Goal: Task Accomplishment & Management: Manage account settings

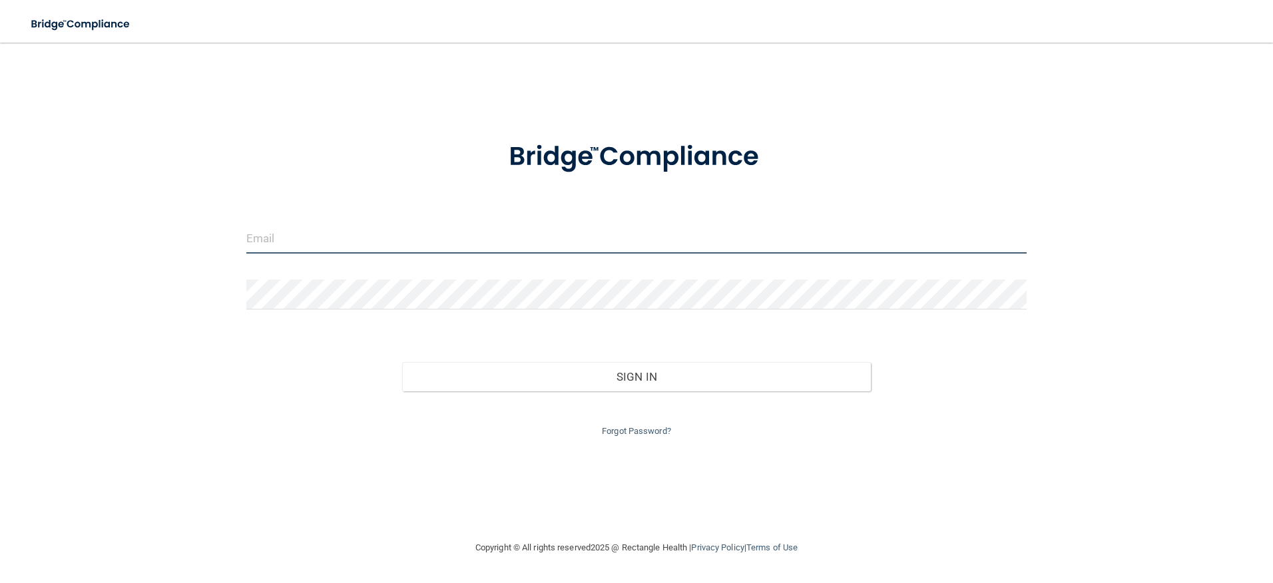
click at [391, 238] on input "email" at bounding box center [636, 239] width 781 height 30
type input "[EMAIL_ADDRESS][DOMAIN_NAME]"
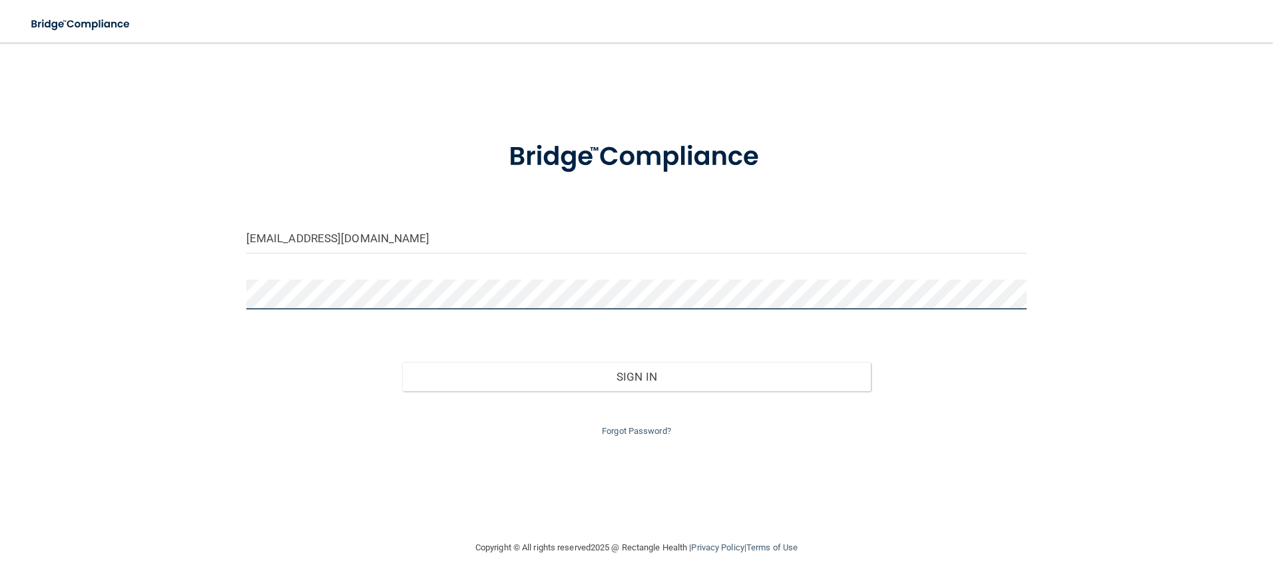
click at [402, 362] on button "Sign In" at bounding box center [636, 376] width 469 height 29
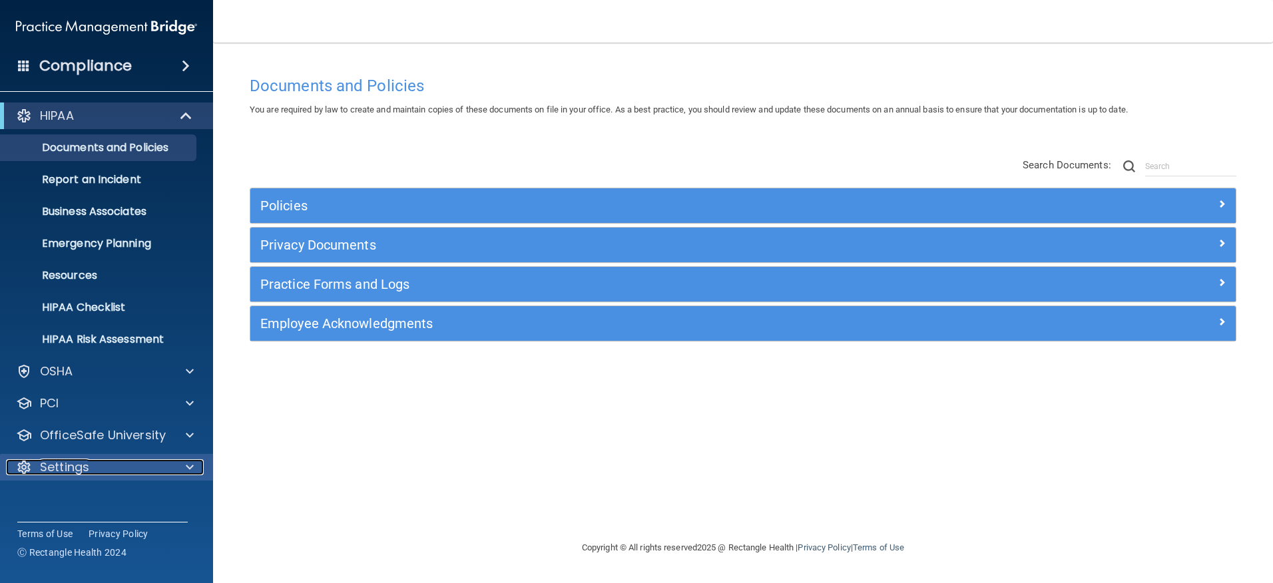
click at [97, 465] on div "Settings" at bounding box center [88, 467] width 165 height 16
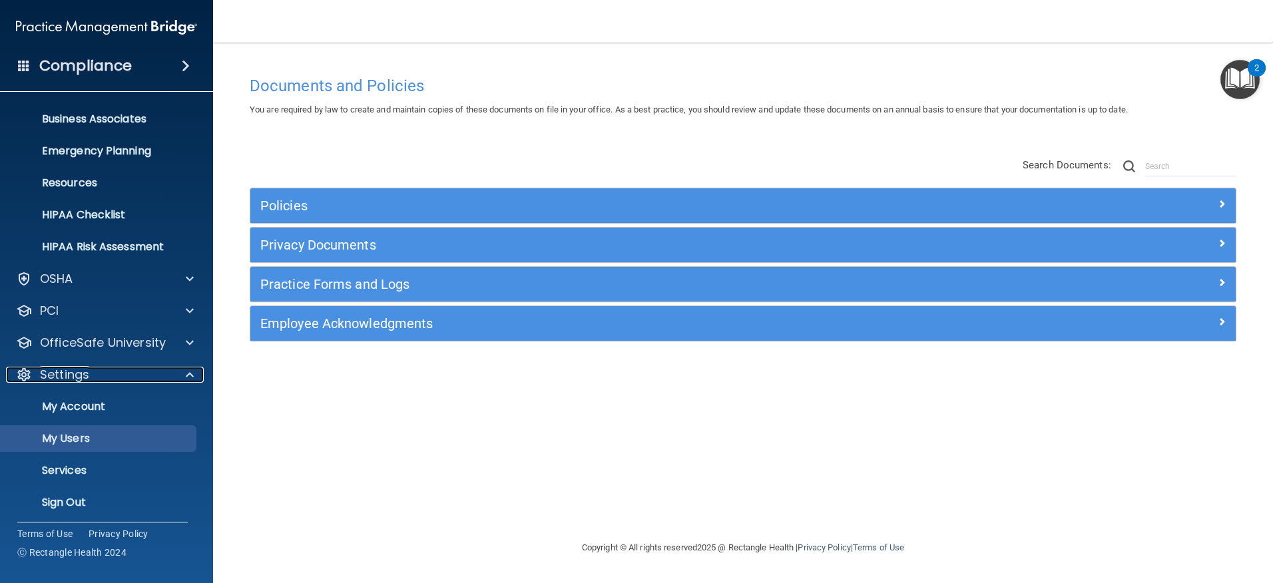
scroll to position [97, 0]
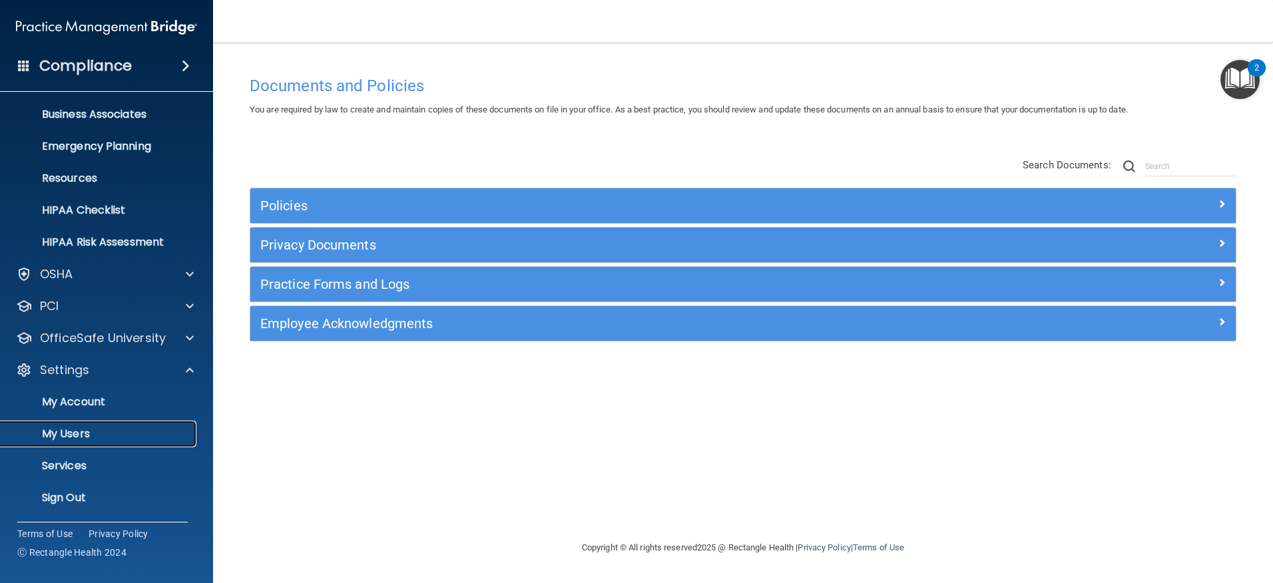
click at [79, 437] on p "My Users" at bounding box center [100, 433] width 182 height 13
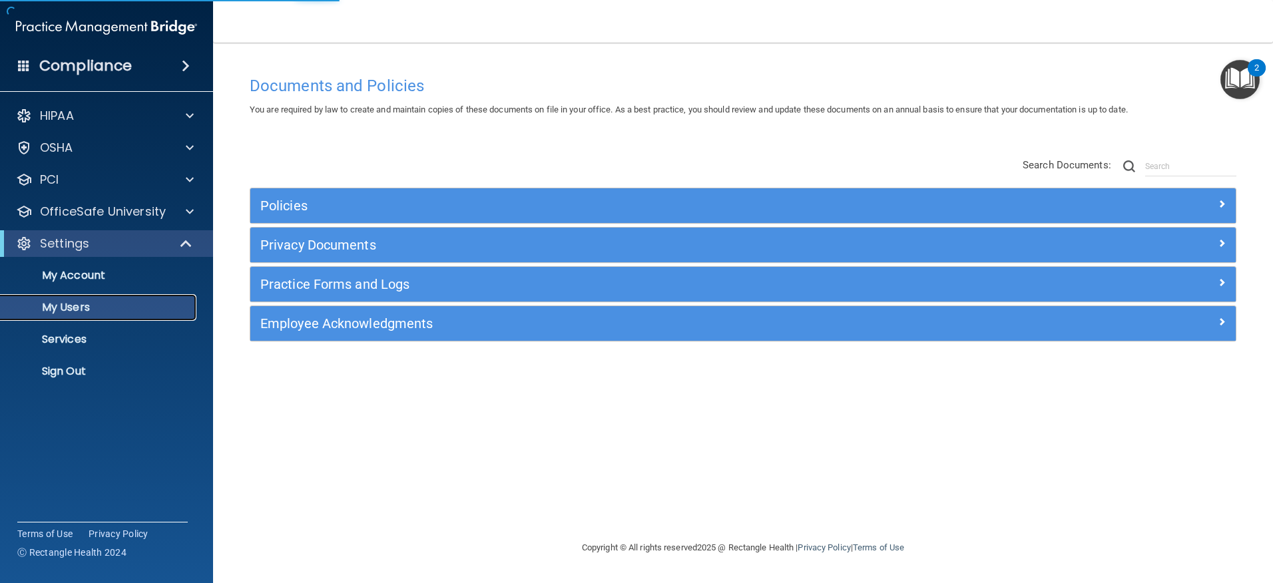
select select "20"
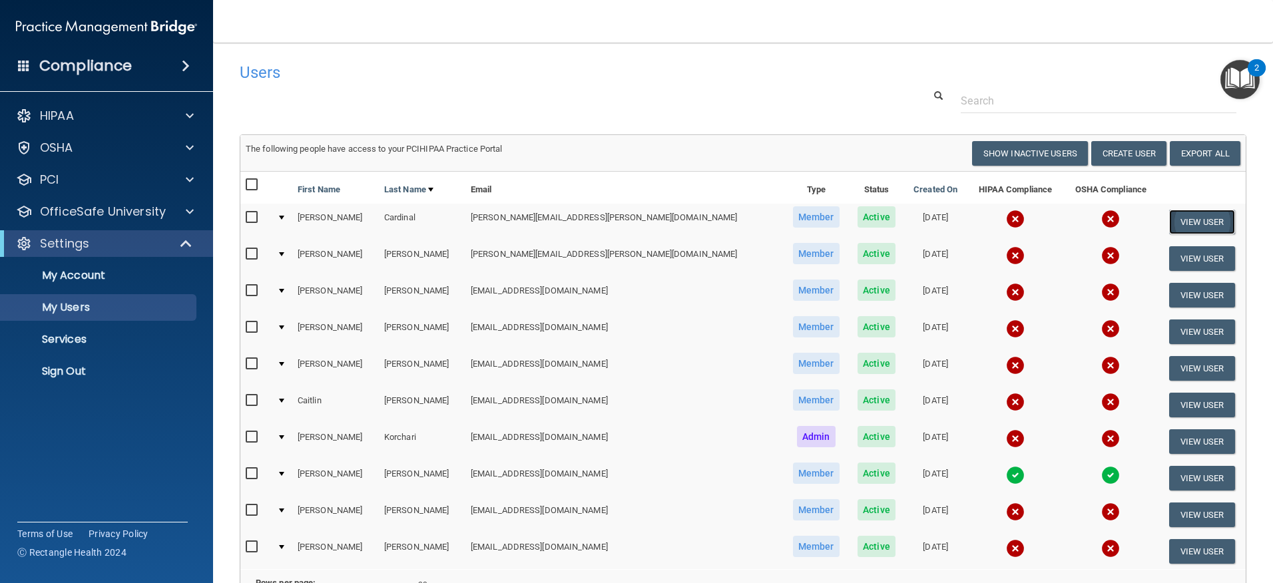
click at [1184, 216] on button "View User" at bounding box center [1202, 222] width 66 height 25
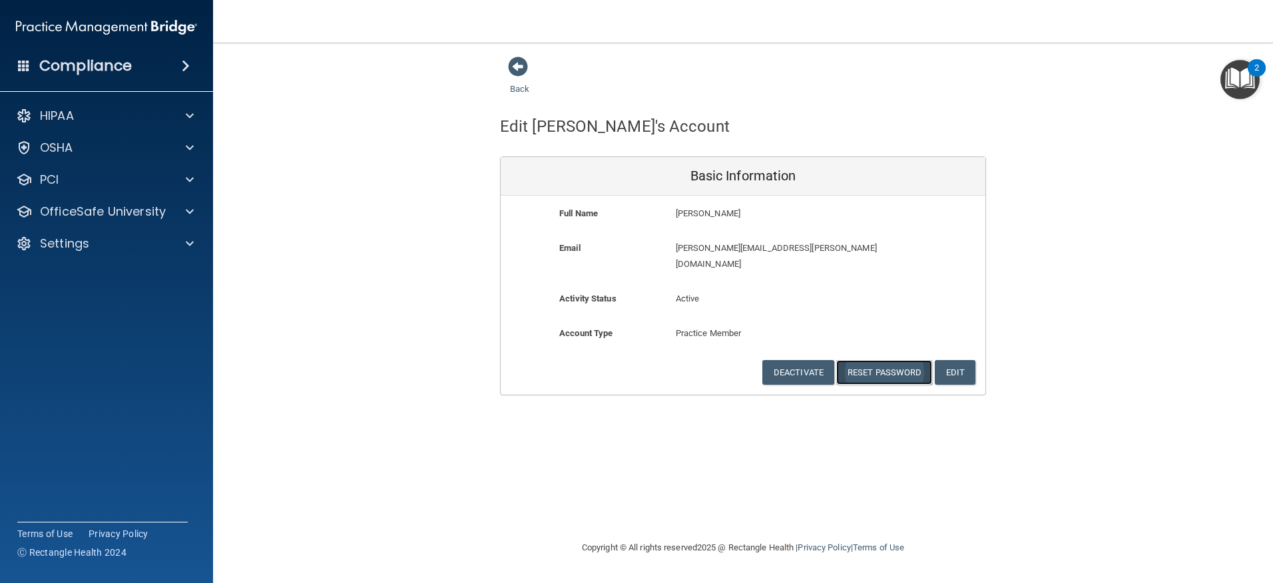
click at [873, 360] on button "Reset Password" at bounding box center [884, 372] width 96 height 25
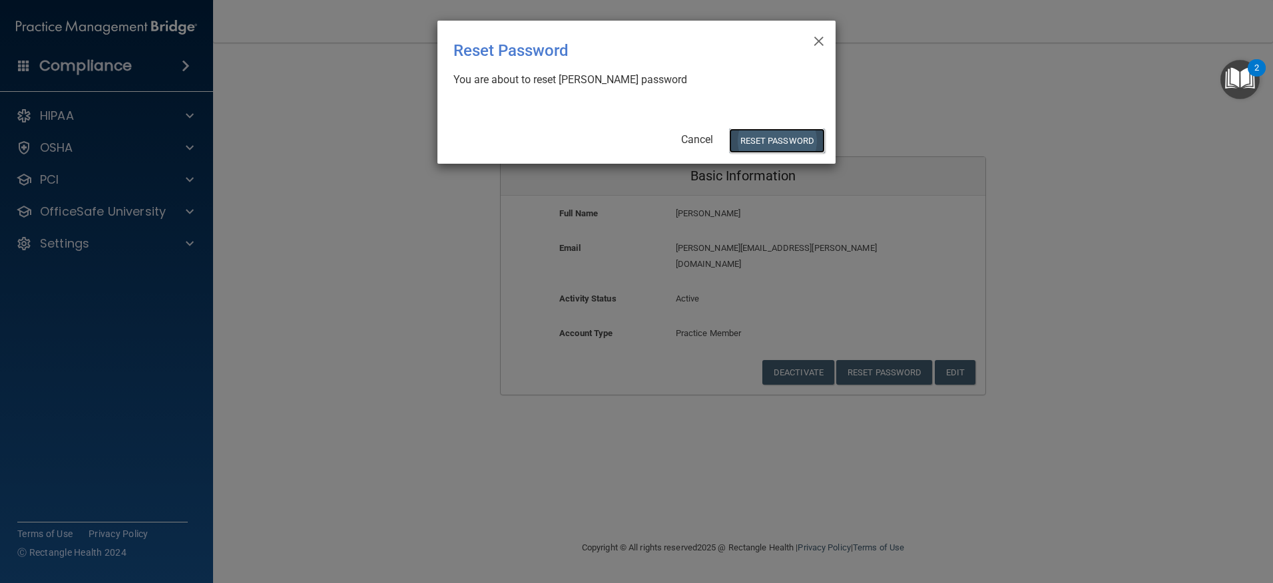
click at [764, 142] on button "Reset Password" at bounding box center [777, 140] width 96 height 25
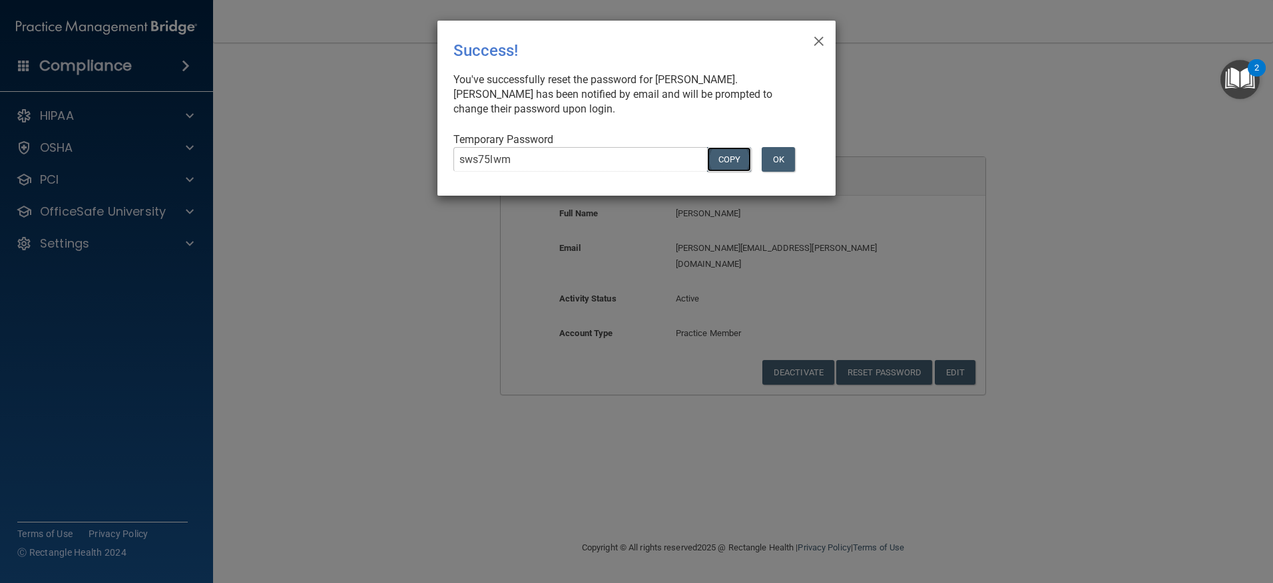
click at [729, 161] on button "COPY" at bounding box center [729, 159] width 44 height 25
click at [724, 153] on button "Copy" at bounding box center [729, 159] width 44 height 25
click at [823, 43] on span "×" at bounding box center [819, 39] width 12 height 27
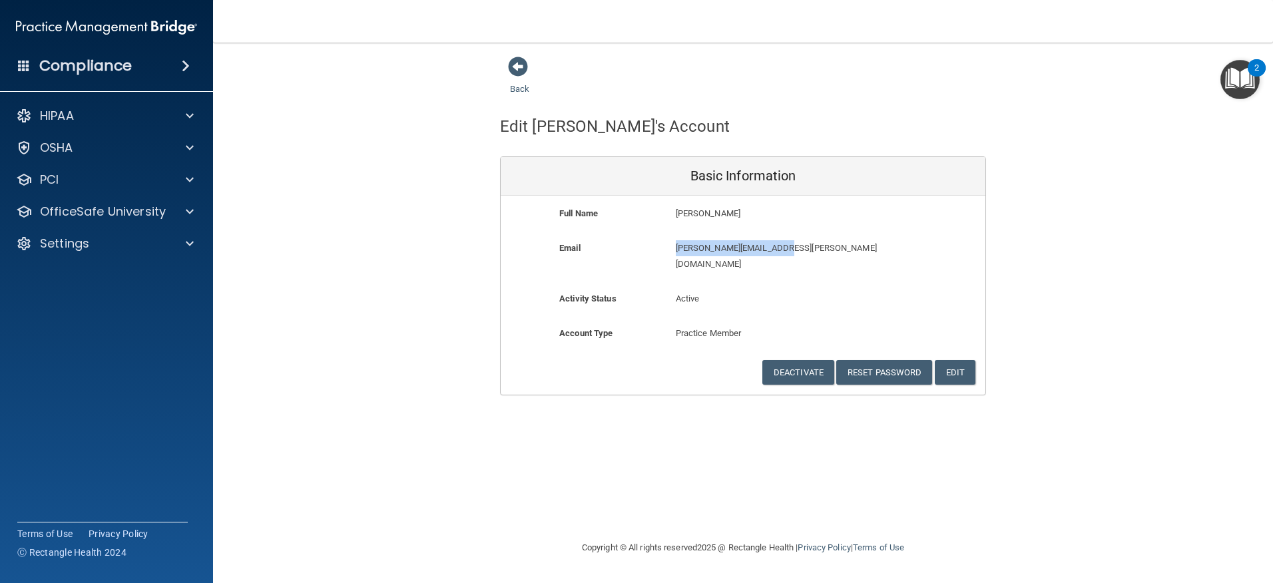
drag, startPoint x: 787, startPoint y: 250, endPoint x: 665, endPoint y: 250, distance: 121.8
click at [666, 250] on div "[PERSON_NAME][EMAIL_ADDRESS][PERSON_NAME][DOMAIN_NAME] [PERSON_NAME][EMAIL_ADDR…" at bounding box center [782, 260] width 232 height 41
copy p "[PERSON_NAME][EMAIL_ADDRESS][PERSON_NAME][DOMAIN_NAME]"
click at [521, 62] on span at bounding box center [518, 67] width 20 height 20
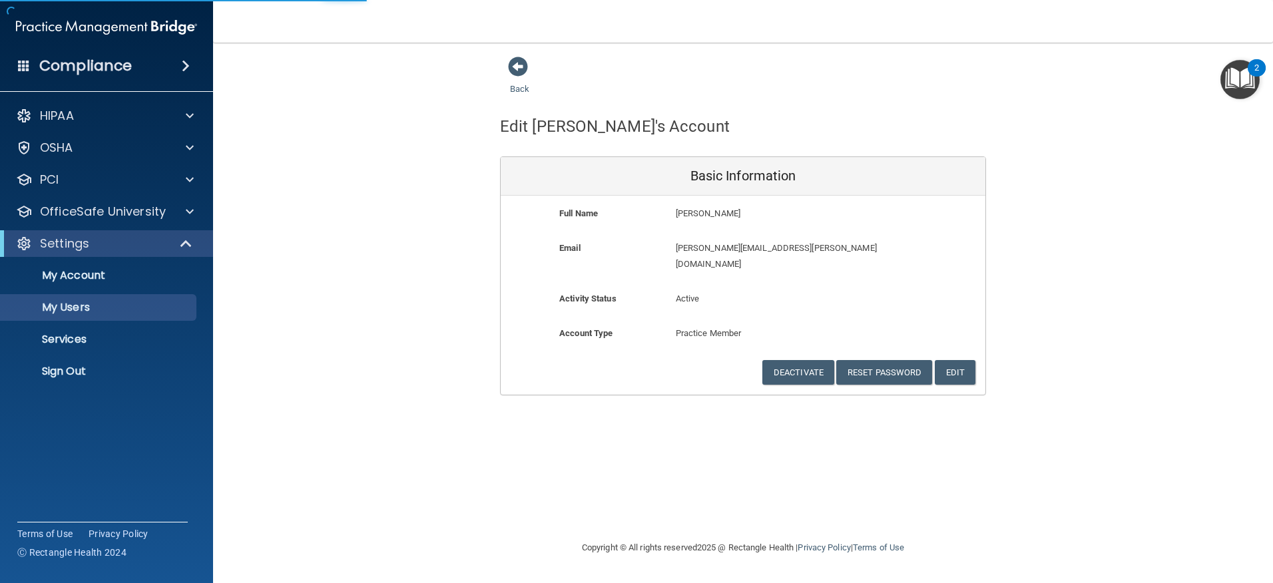
select select "20"
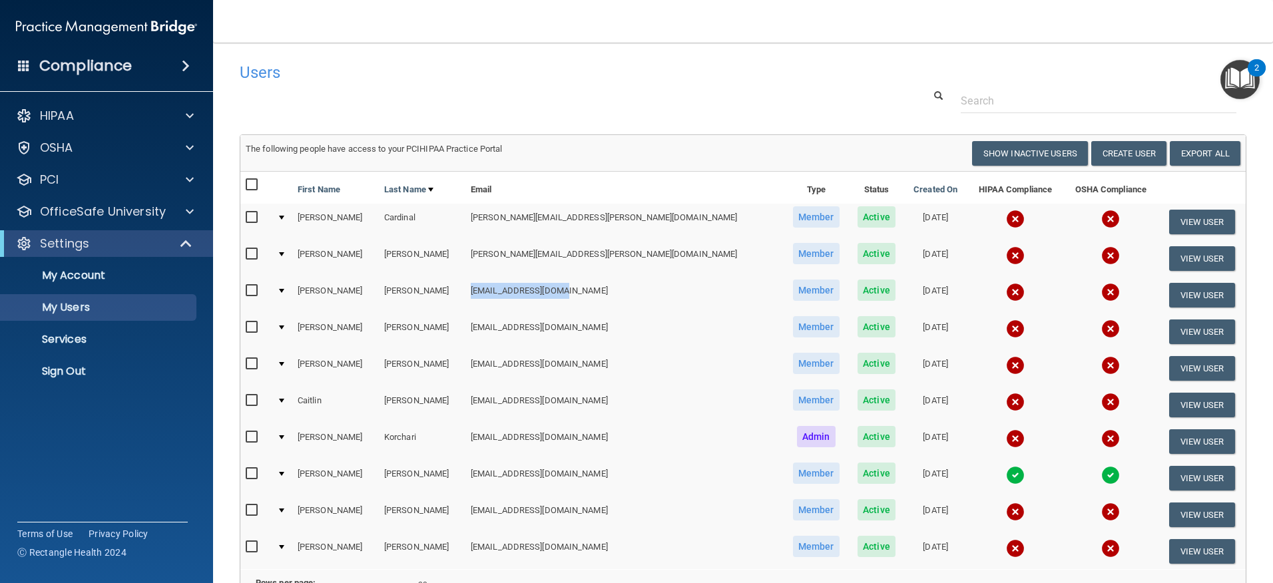
drag, startPoint x: 555, startPoint y: 292, endPoint x: 465, endPoint y: 301, distance: 91.0
click at [465, 301] on td "[EMAIL_ADDRESS][DOMAIN_NAME]" at bounding box center [624, 295] width 318 height 37
copy td "[EMAIL_ADDRESS][DOMAIN_NAME]"
click at [1191, 293] on button "View User" at bounding box center [1202, 295] width 66 height 25
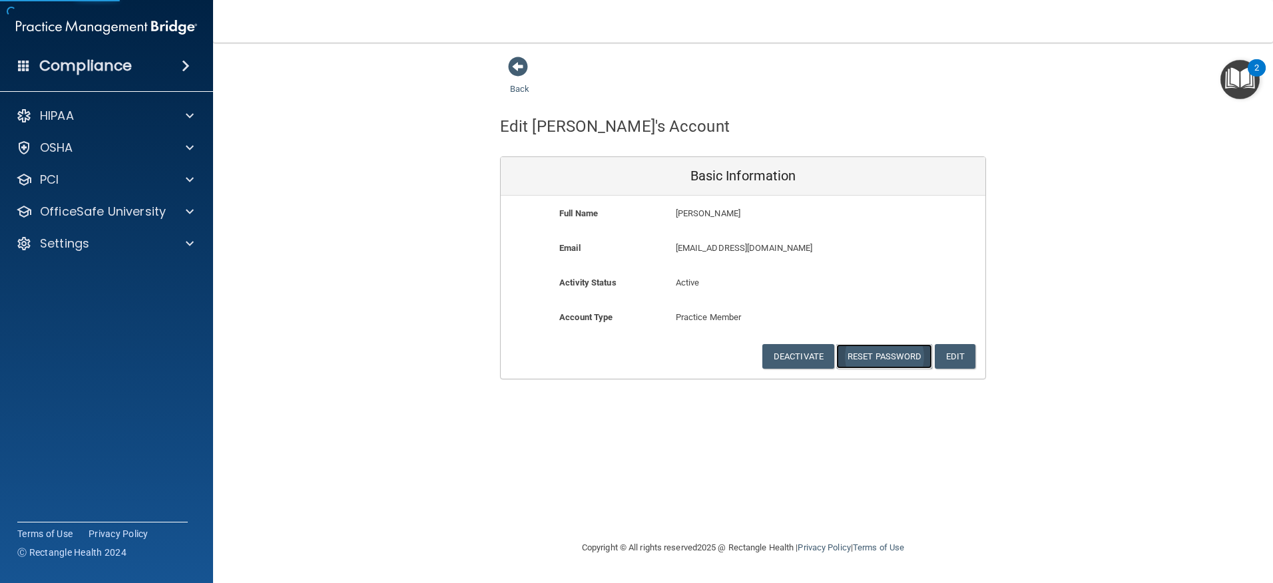
click at [865, 355] on button "Reset Password" at bounding box center [884, 356] width 96 height 25
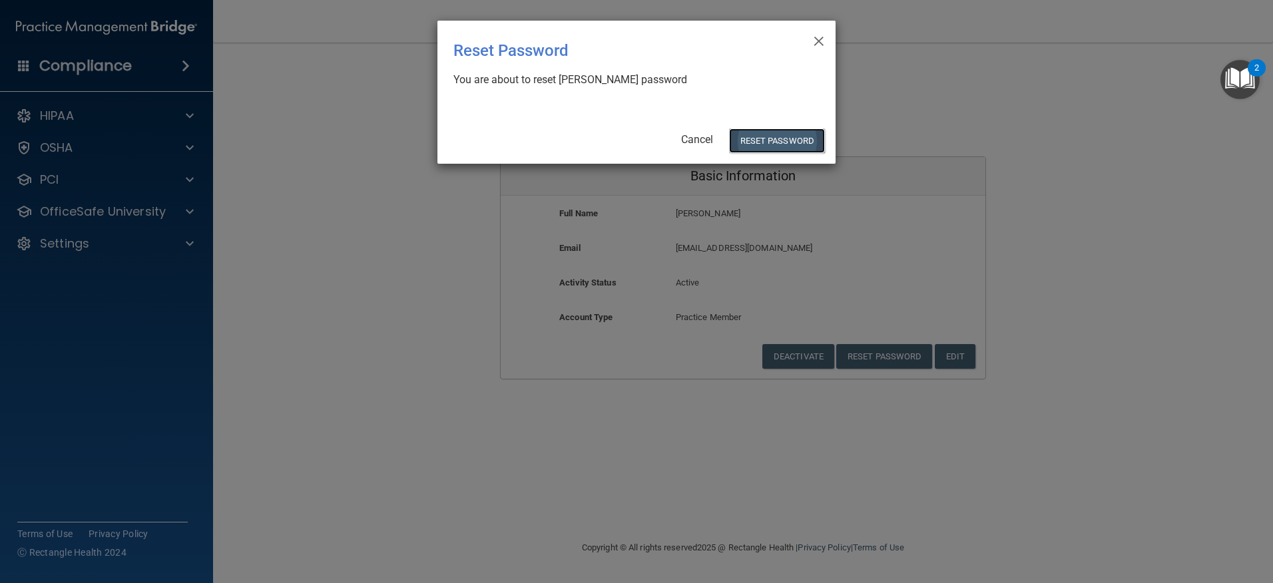
click at [756, 142] on button "Reset Password" at bounding box center [777, 140] width 96 height 25
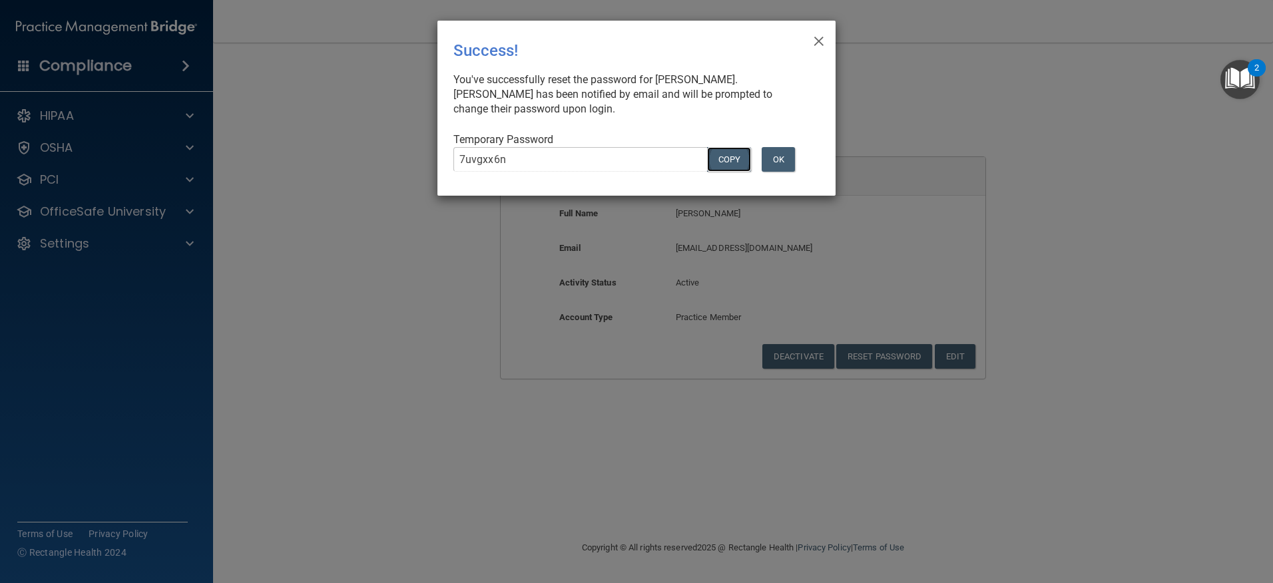
click at [723, 161] on button "COPY" at bounding box center [729, 159] width 44 height 25
click at [771, 150] on button "OK" at bounding box center [778, 159] width 33 height 25
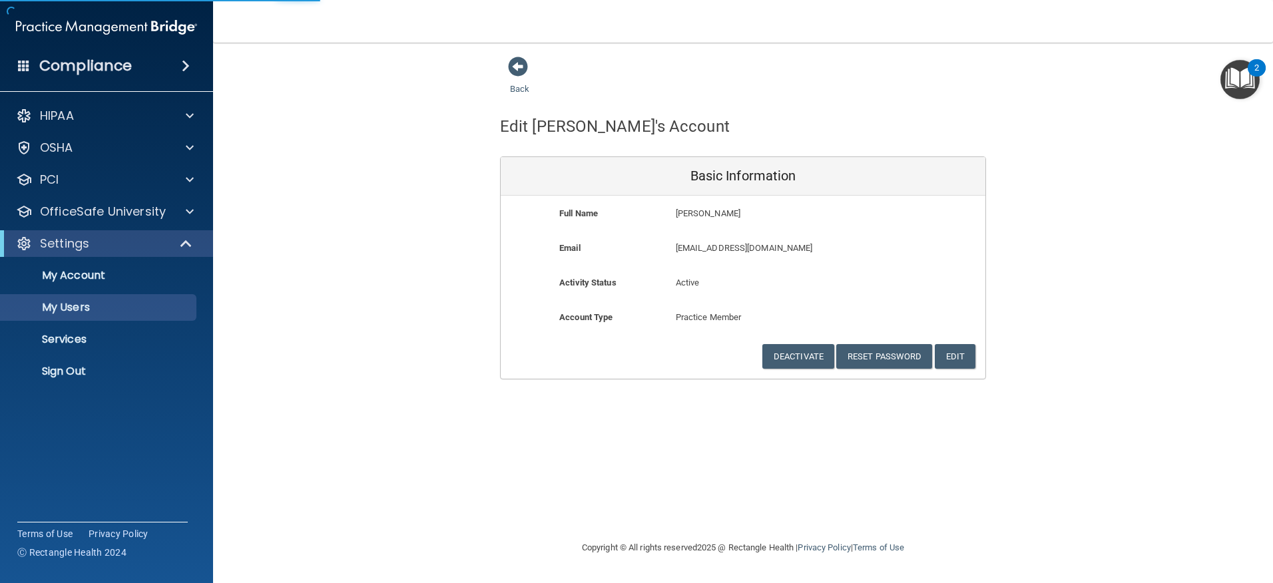
select select "20"
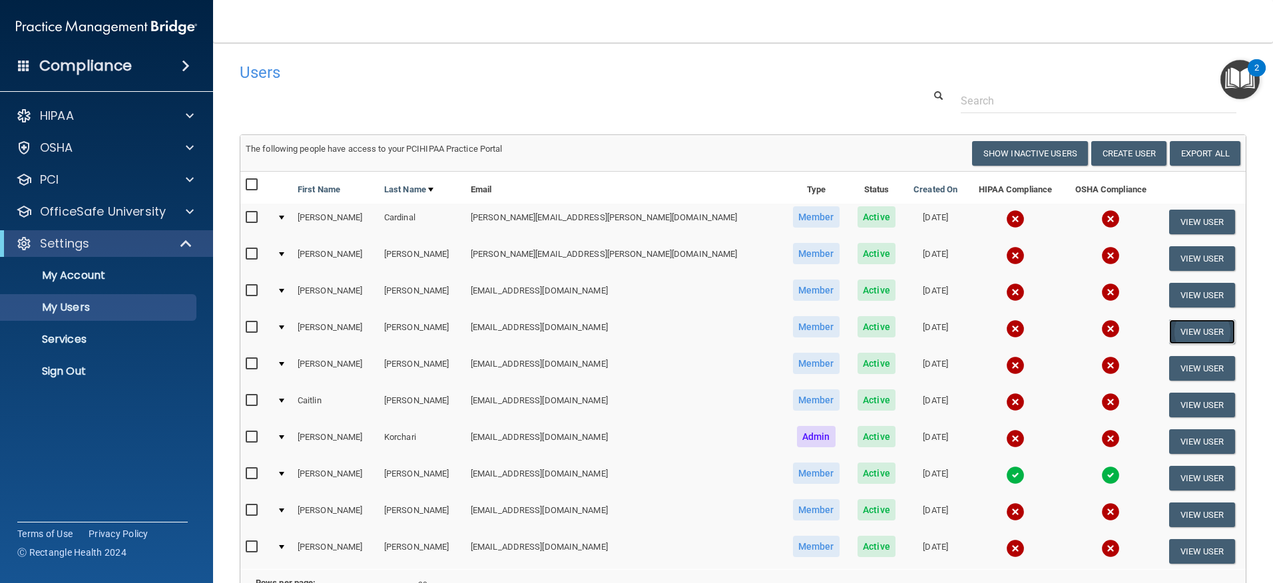
click at [1190, 326] on button "View User" at bounding box center [1202, 332] width 66 height 25
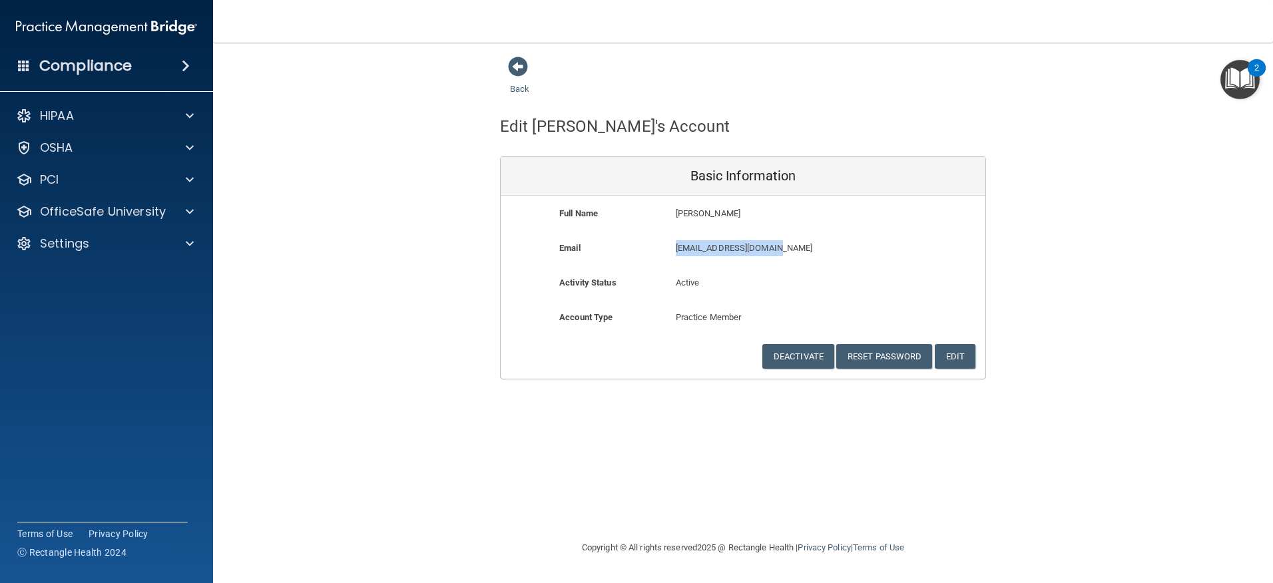
drag, startPoint x: 784, startPoint y: 242, endPoint x: 668, endPoint y: 253, distance: 117.0
click at [668, 253] on div "[EMAIL_ADDRESS][DOMAIN_NAME] [EMAIL_ADDRESS][DOMAIN_NAME]" at bounding box center [782, 252] width 232 height 25
copy p "[EMAIL_ADDRESS][DOMAIN_NAME]"
click at [861, 359] on button "Reset Password" at bounding box center [884, 356] width 96 height 25
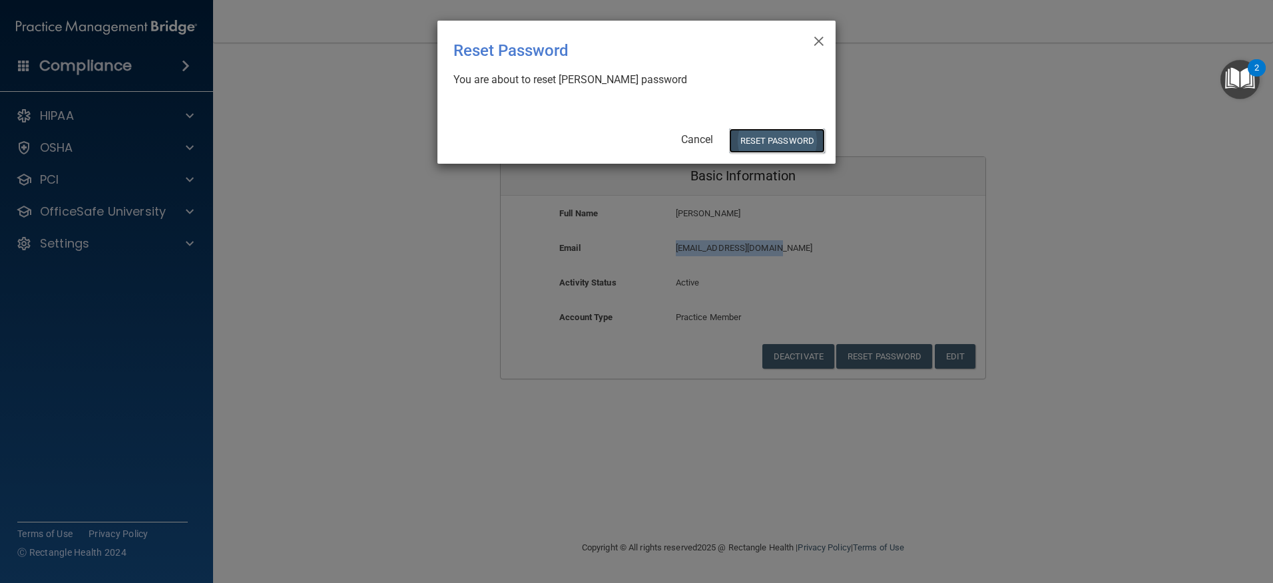
click at [763, 146] on button "Reset Password" at bounding box center [777, 140] width 96 height 25
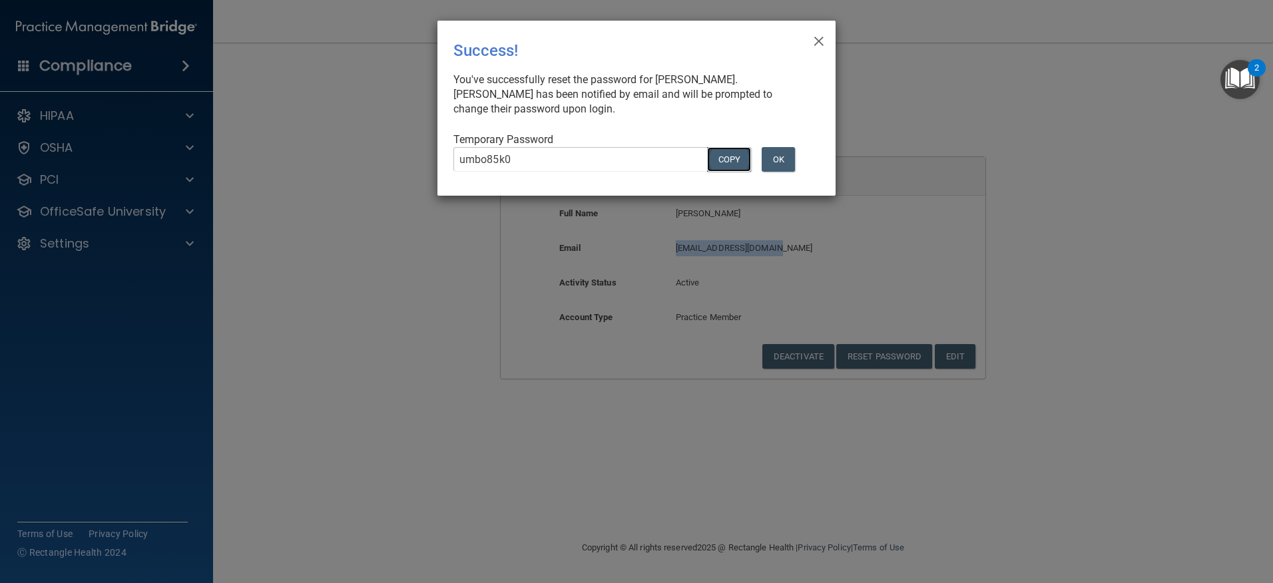
click at [717, 160] on button "COPY" at bounding box center [729, 159] width 44 height 25
click at [781, 150] on button "OK" at bounding box center [778, 159] width 33 height 25
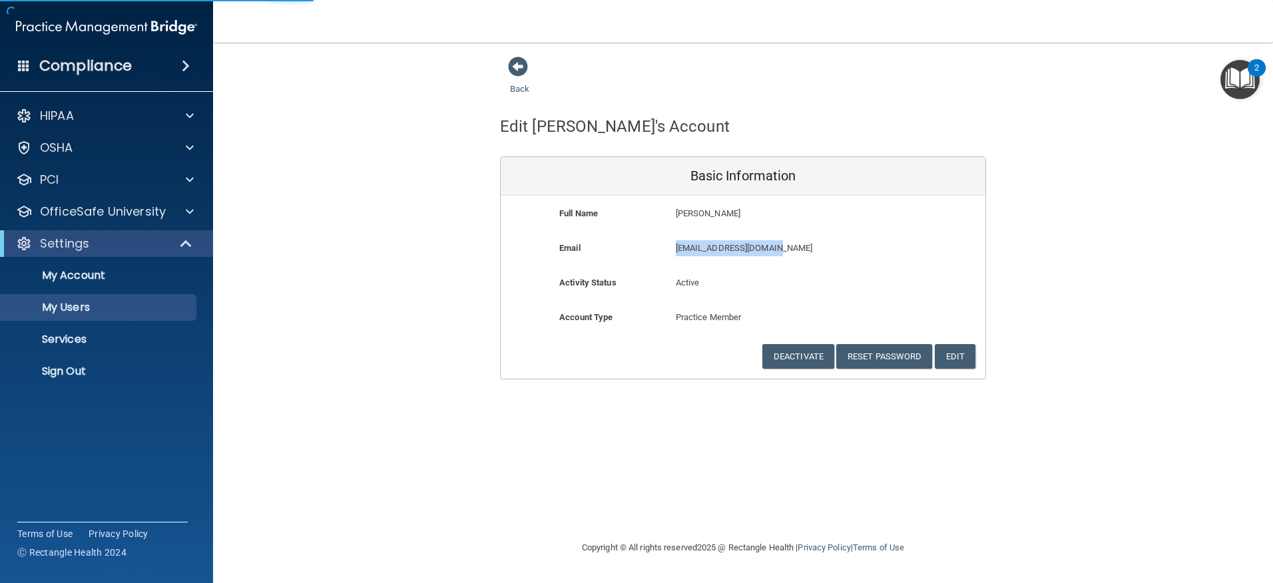
select select "20"
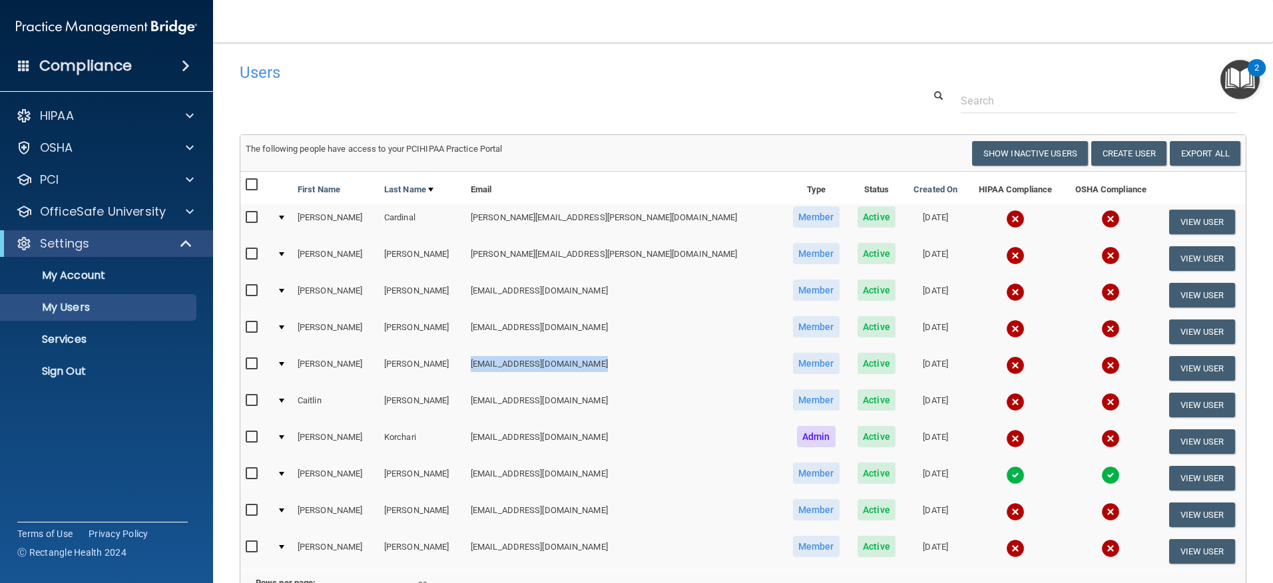
drag, startPoint x: 603, startPoint y: 356, endPoint x: 461, endPoint y: 366, distance: 142.1
click at [465, 366] on td "[EMAIL_ADDRESS][DOMAIN_NAME]" at bounding box center [624, 368] width 318 height 37
copy td "[EMAIL_ADDRESS][DOMAIN_NAME]"
click at [1182, 368] on button "View User" at bounding box center [1202, 368] width 66 height 25
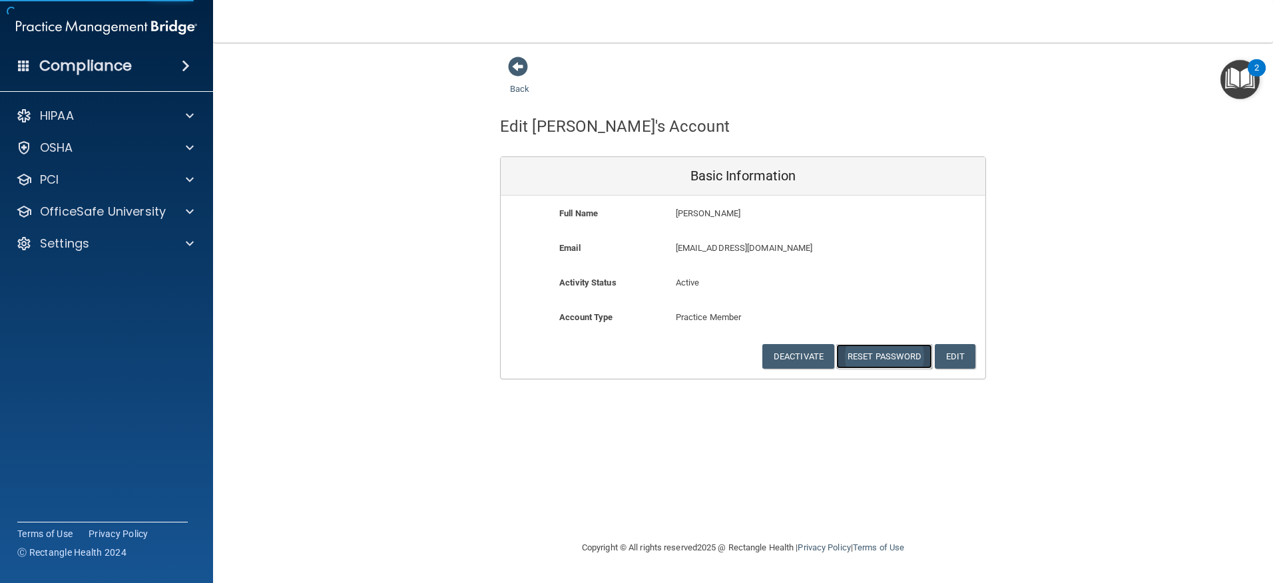
click at [872, 356] on button "Reset Password" at bounding box center [884, 356] width 96 height 25
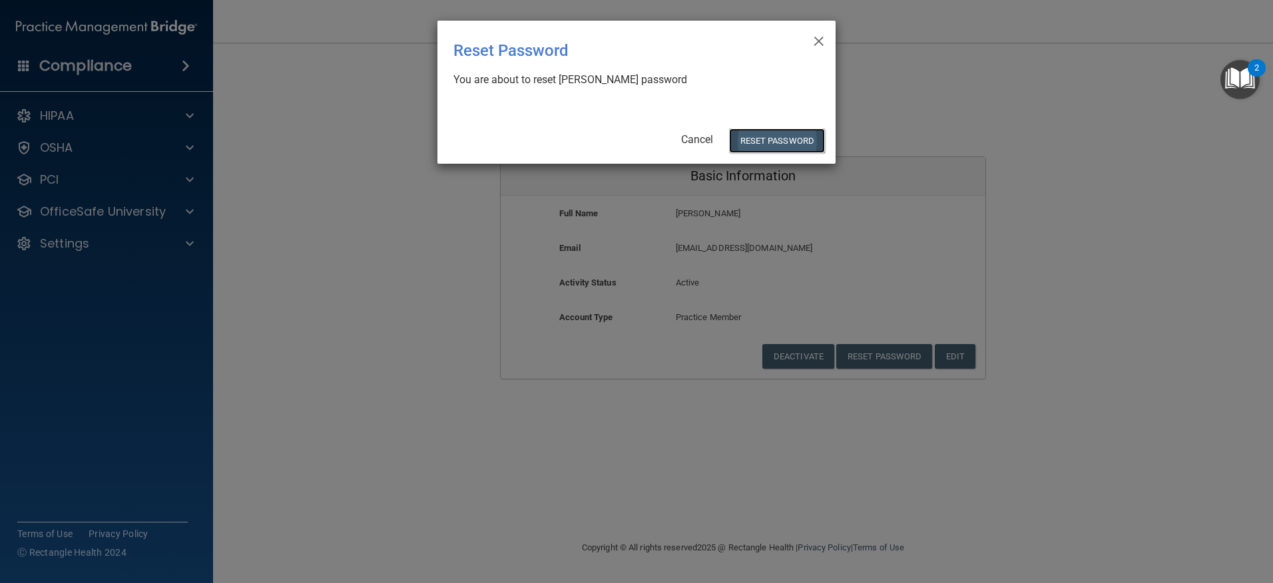
click at [766, 142] on button "Reset Password" at bounding box center [777, 140] width 96 height 25
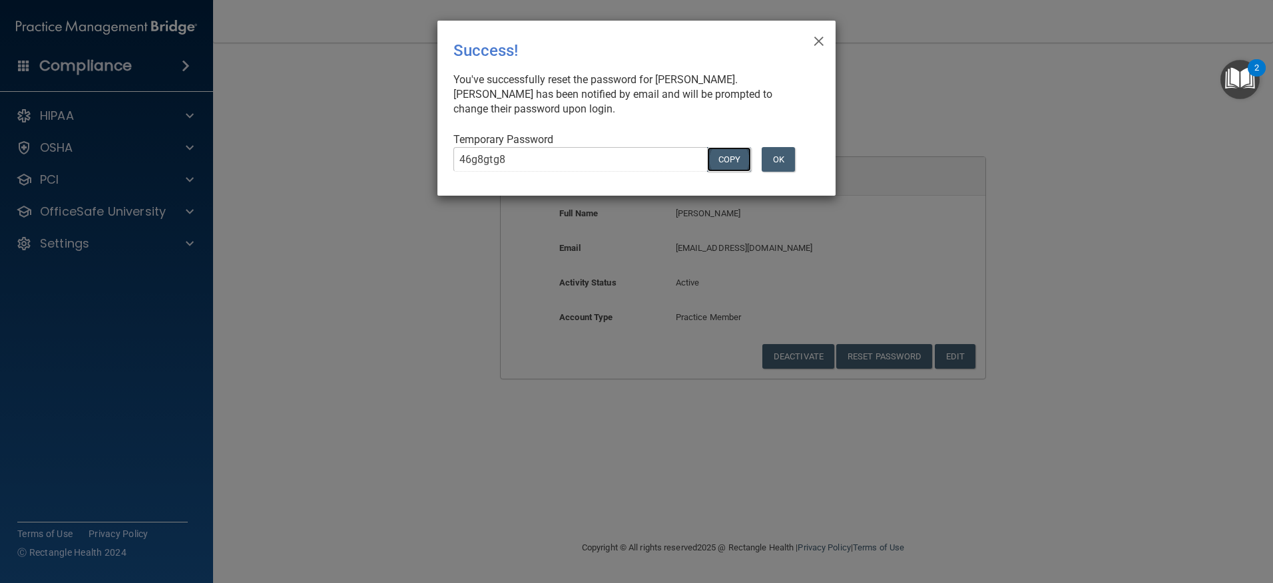
click at [718, 161] on button "COPY" at bounding box center [729, 159] width 44 height 25
click at [786, 152] on button "OK" at bounding box center [778, 159] width 33 height 25
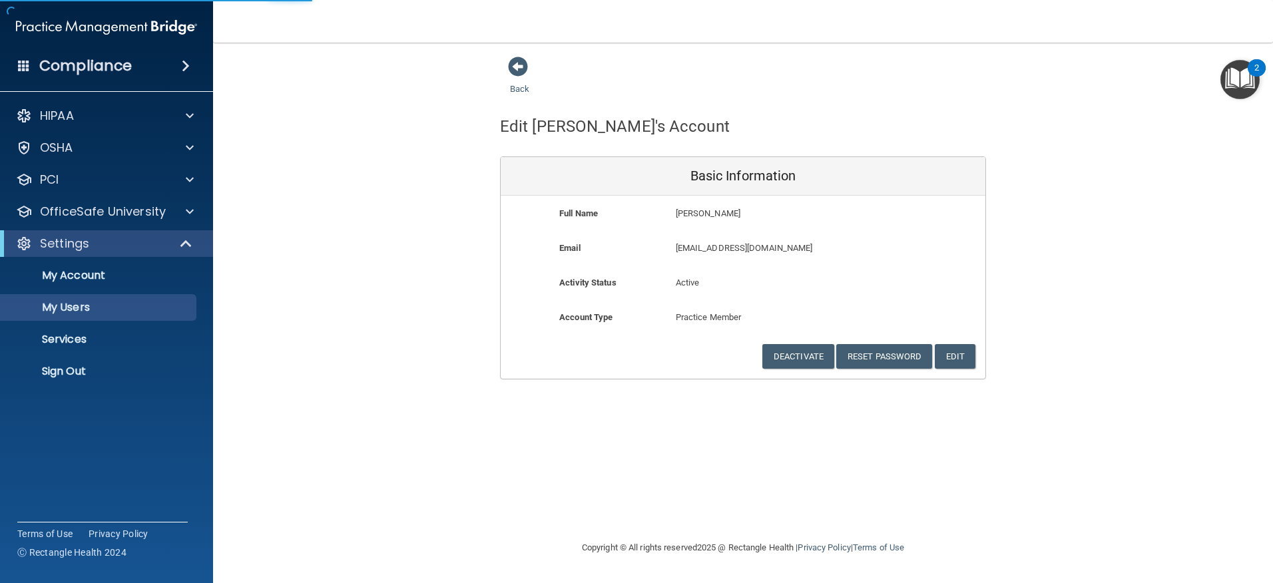
select select "20"
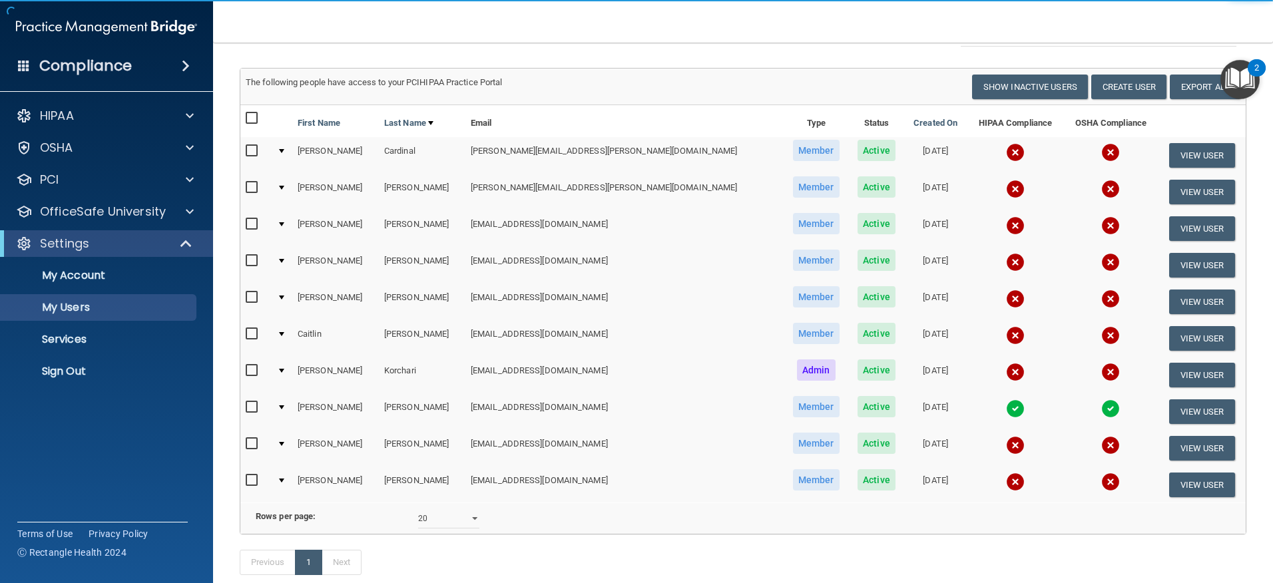
scroll to position [133, 0]
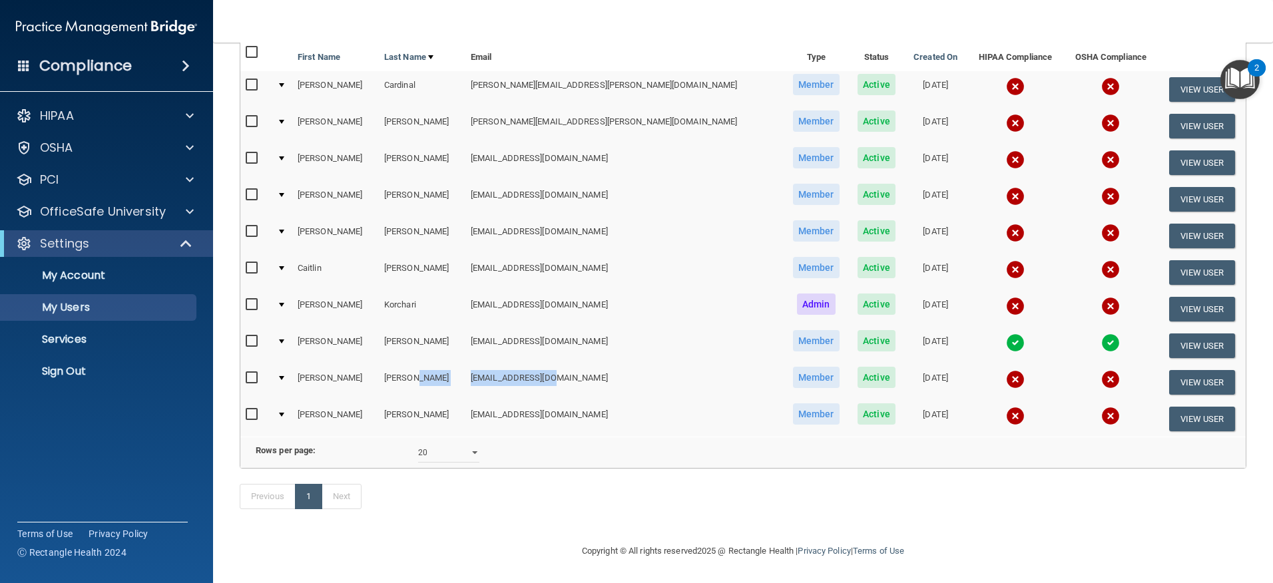
drag, startPoint x: 547, startPoint y: 374, endPoint x: 437, endPoint y: 391, distance: 111.9
click at [437, 391] on tr "[PERSON_NAME] [EMAIL_ADDRESS][DOMAIN_NAME] Member Active [DATE] View User" at bounding box center [742, 382] width 1005 height 37
copy tr "[EMAIL_ADDRESS][DOMAIN_NAME]"
click at [1190, 383] on button "View User" at bounding box center [1202, 382] width 66 height 25
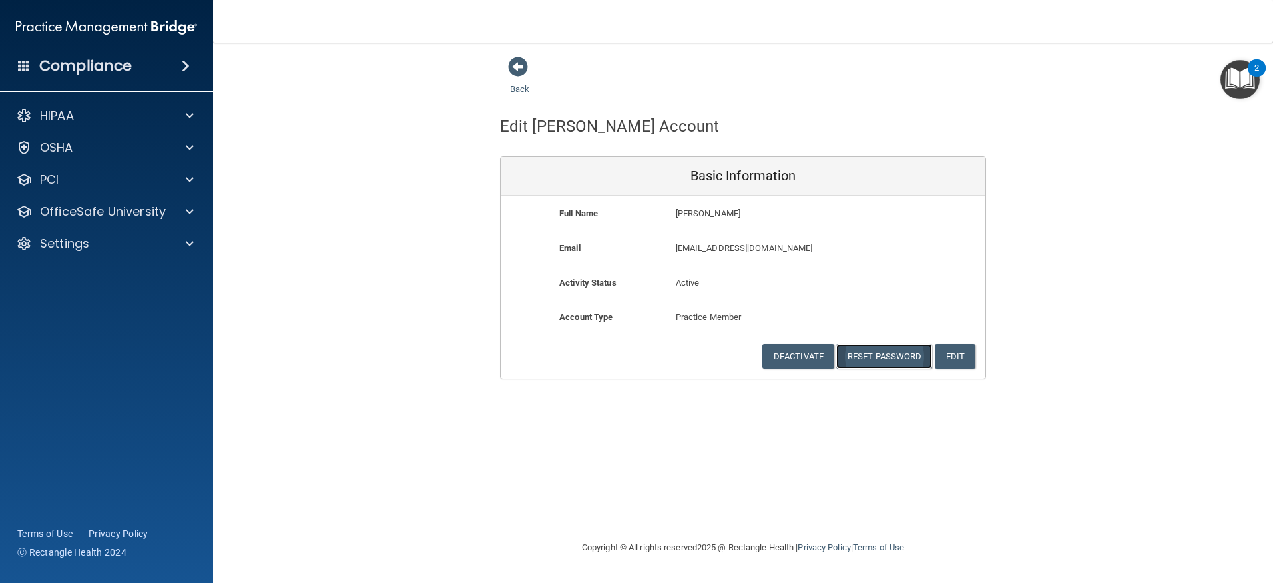
click at [857, 355] on button "Reset Password" at bounding box center [884, 356] width 96 height 25
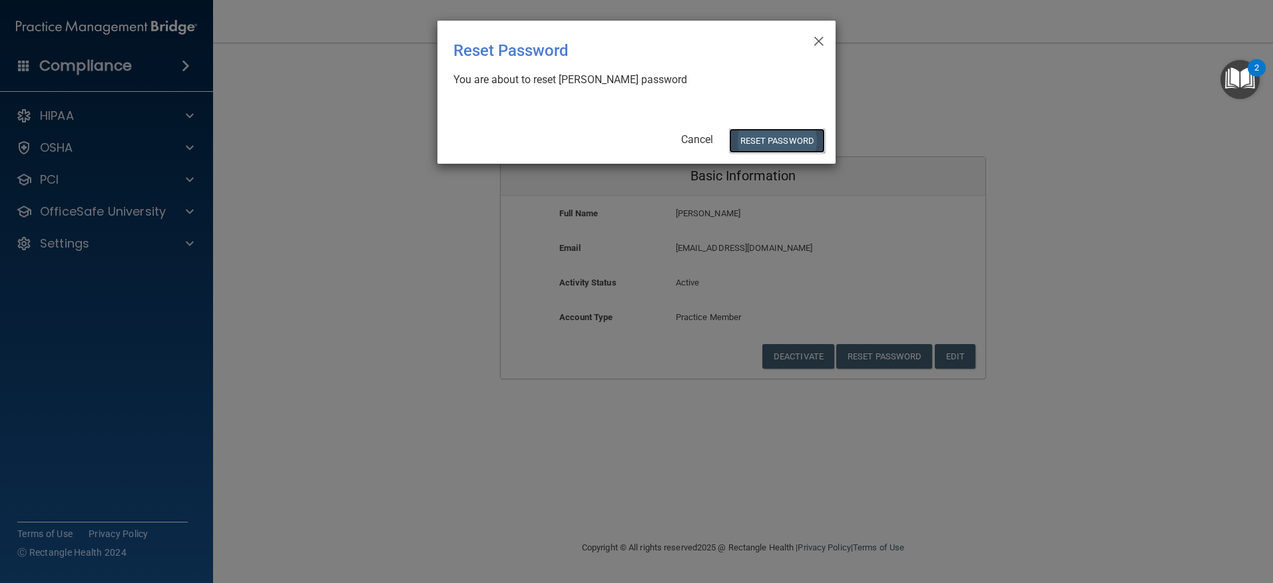
click at [748, 132] on button "Reset Password" at bounding box center [777, 140] width 96 height 25
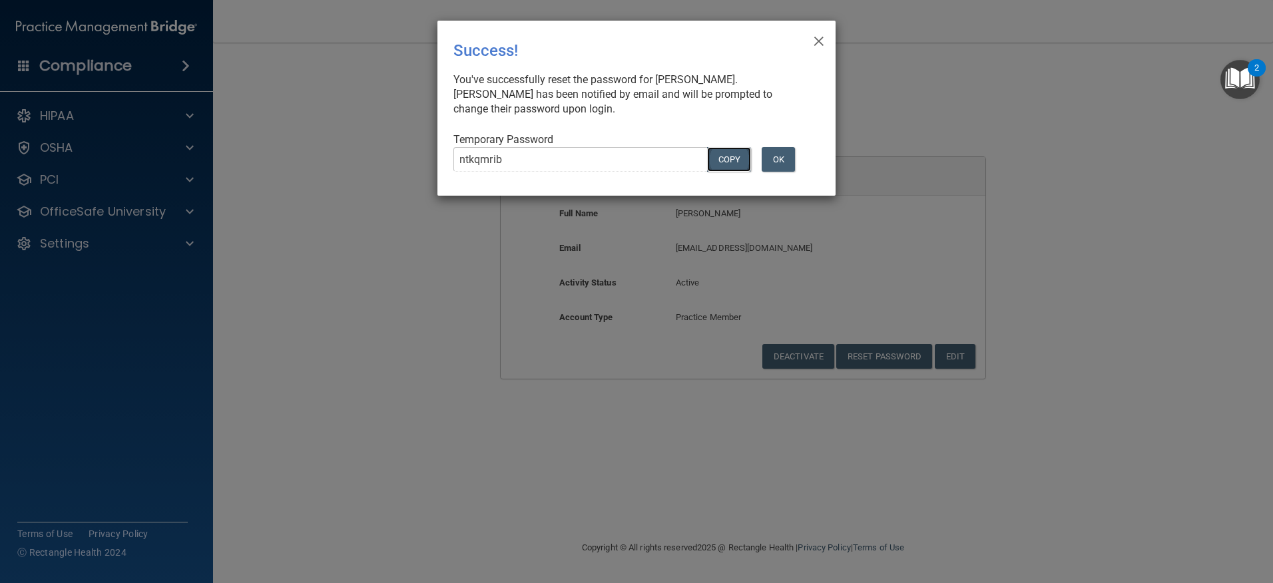
click at [744, 160] on button "COPY" at bounding box center [729, 159] width 44 height 25
click at [776, 150] on button "OK" at bounding box center [778, 159] width 33 height 25
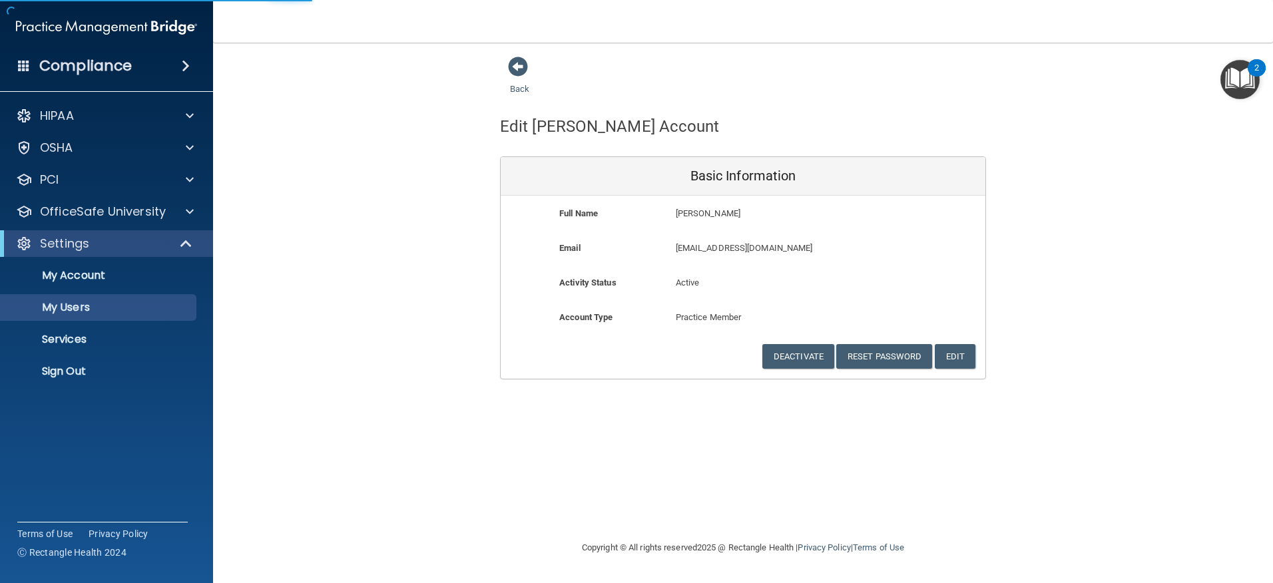
select select "20"
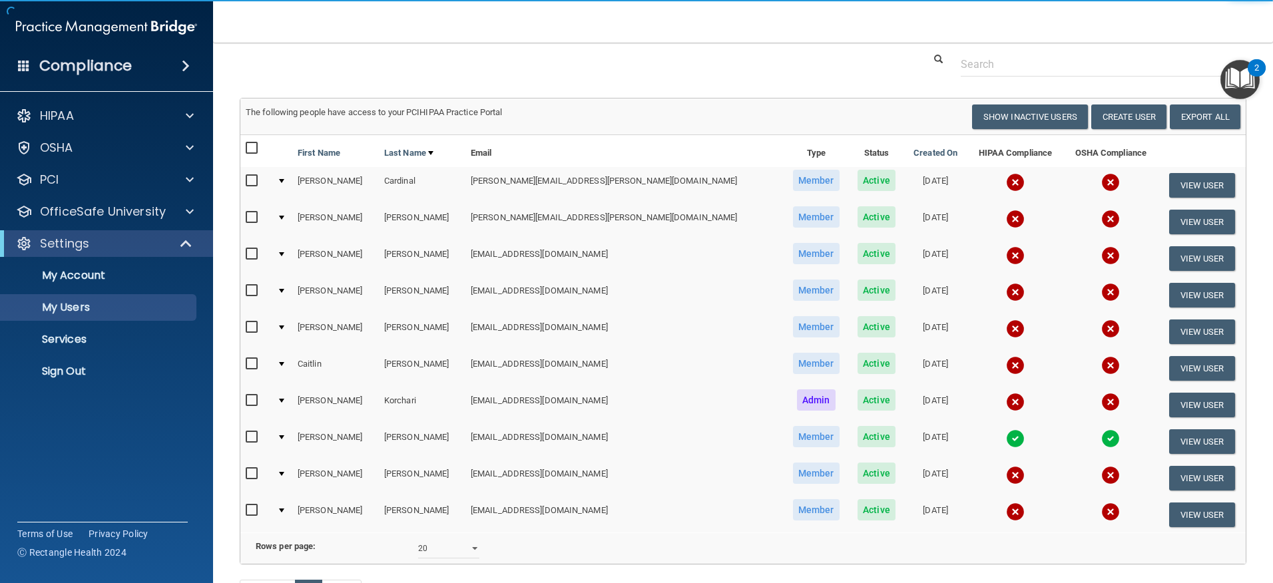
scroll to position [67, 0]
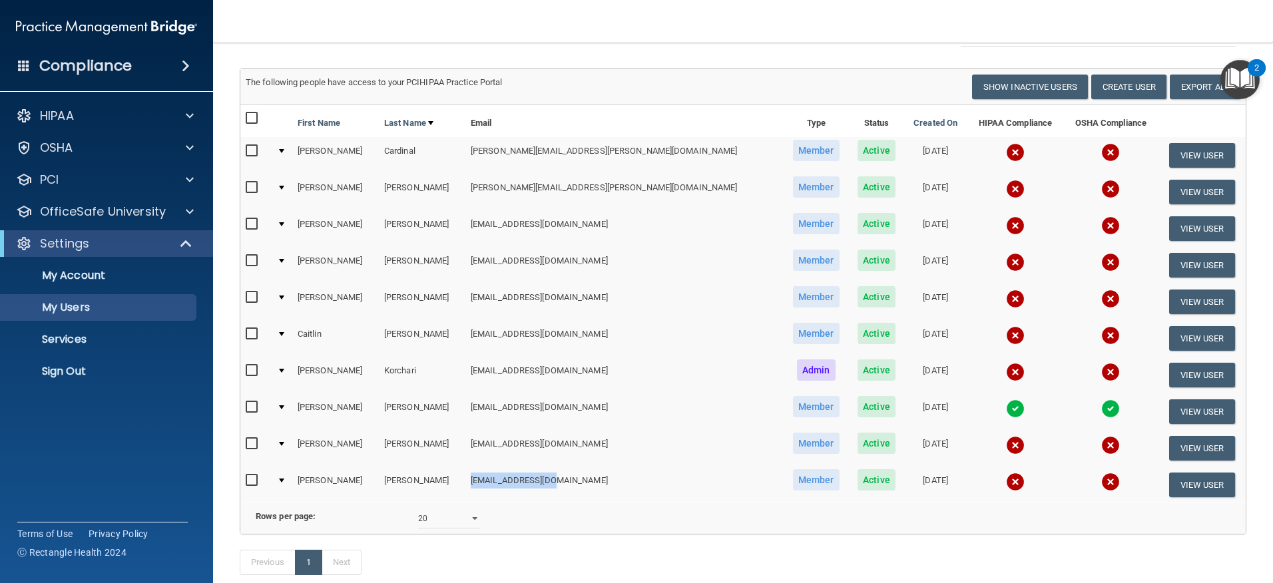
drag, startPoint x: 546, startPoint y: 481, endPoint x: 464, endPoint y: 478, distance: 81.9
click at [465, 478] on td "[EMAIL_ADDRESS][DOMAIN_NAME]" at bounding box center [624, 485] width 318 height 36
copy td "[EMAIL_ADDRESS][DOMAIN_NAME]"
click at [1187, 488] on button "View User" at bounding box center [1202, 485] width 66 height 25
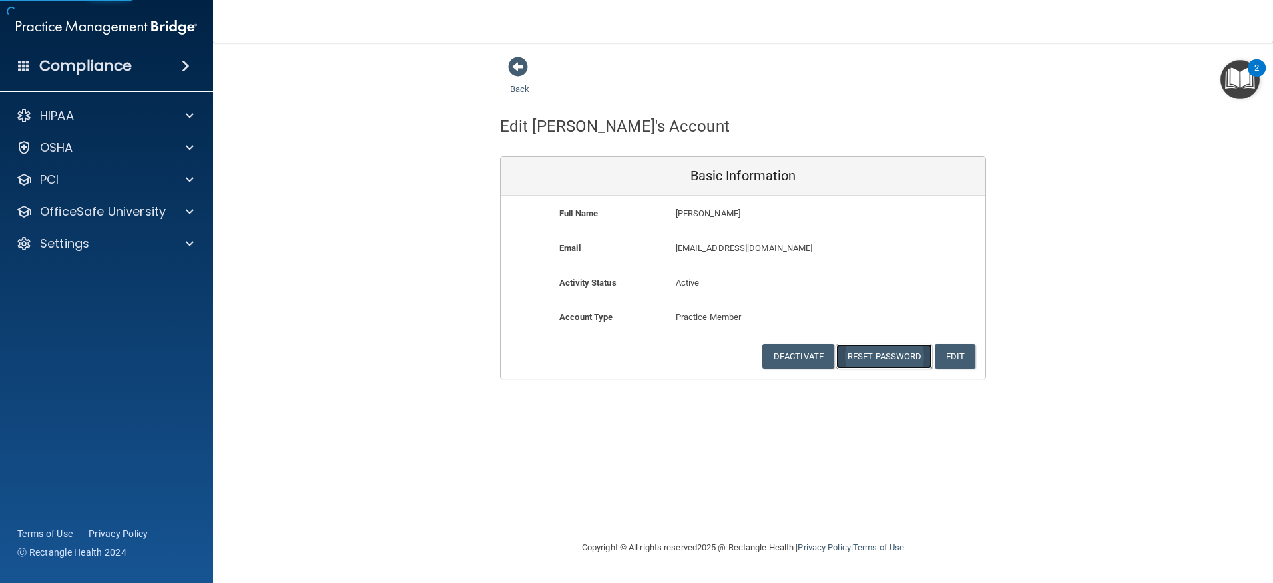
click at [863, 356] on button "Reset Password" at bounding box center [884, 356] width 96 height 25
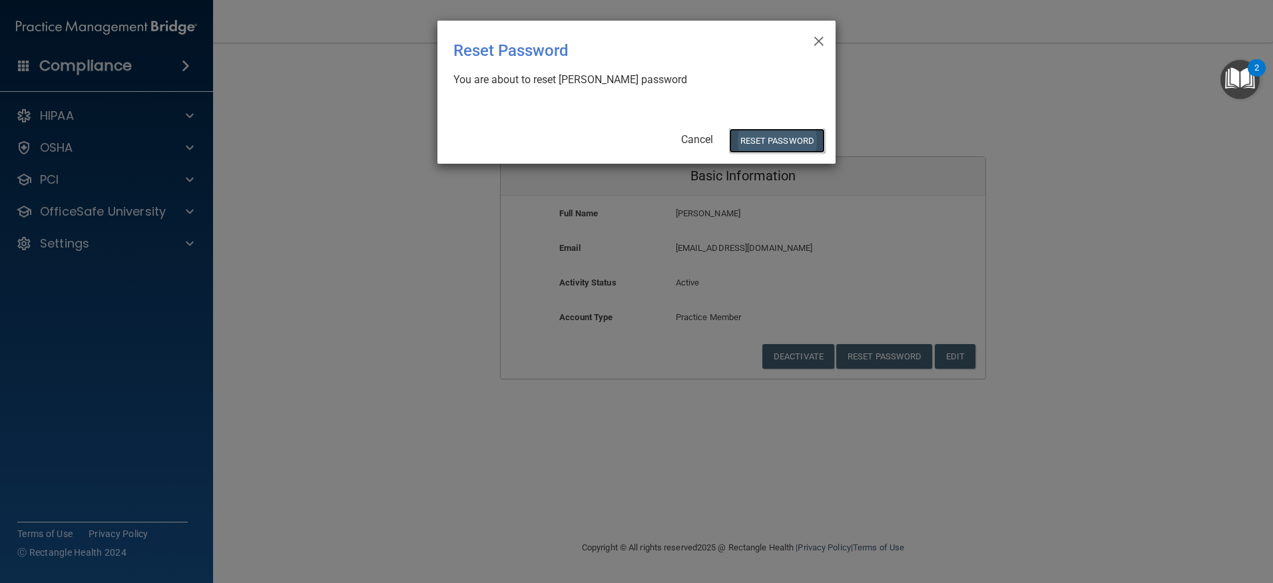
click at [768, 136] on button "Reset Password" at bounding box center [777, 140] width 96 height 25
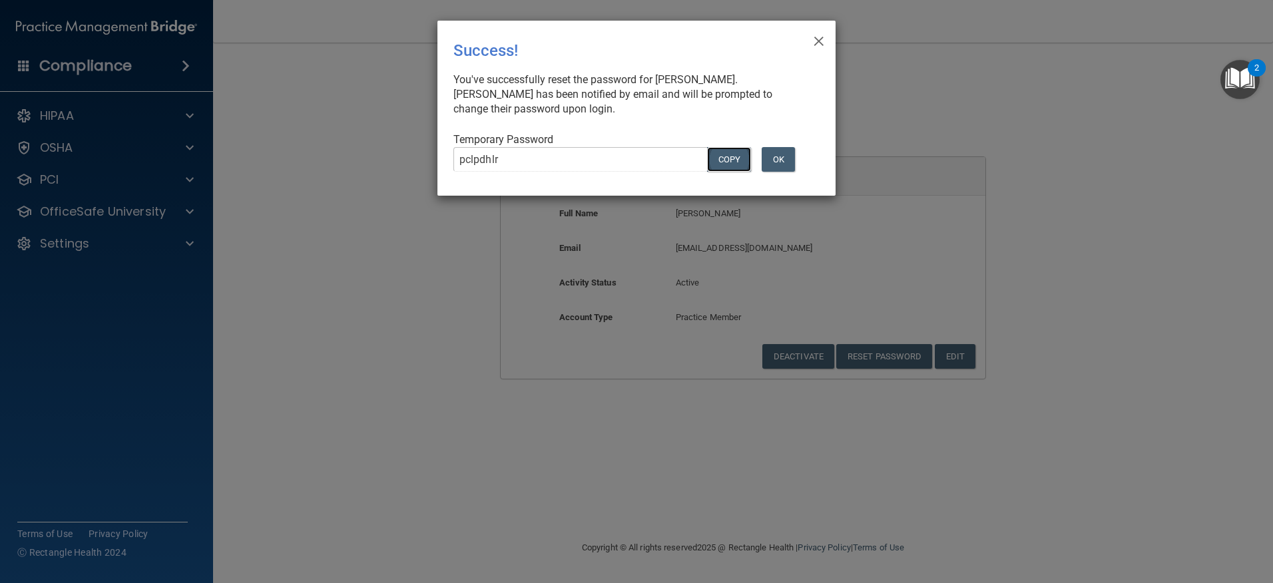
click at [716, 163] on button "COPY" at bounding box center [729, 159] width 44 height 25
click at [769, 156] on button "OK" at bounding box center [778, 159] width 33 height 25
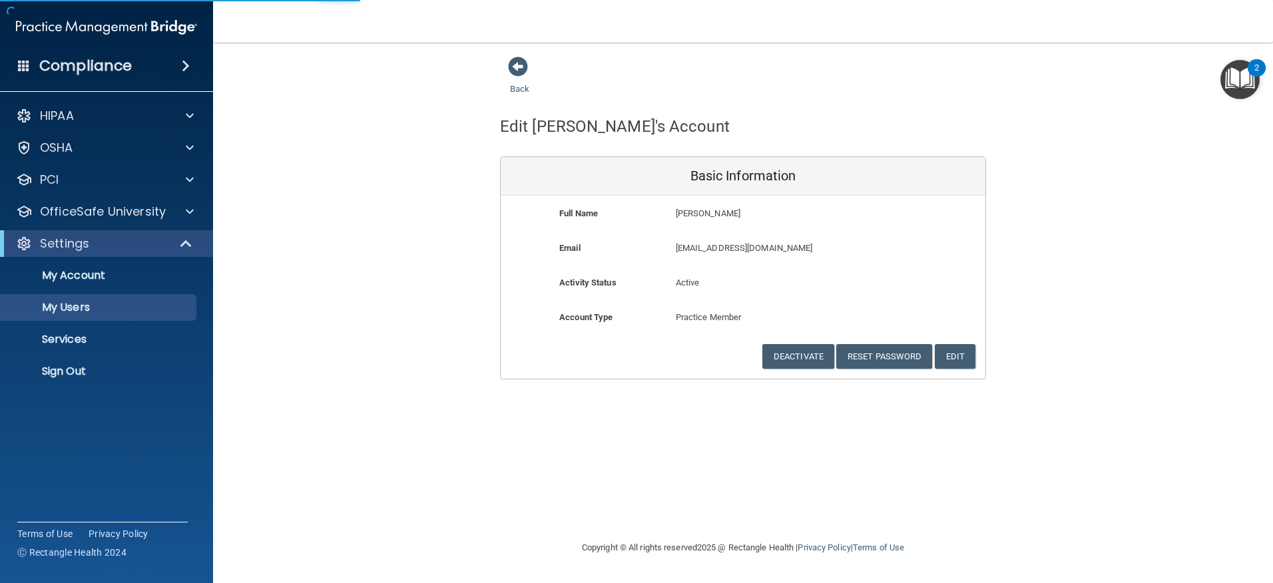
select select "20"
